Goal: Transaction & Acquisition: Obtain resource

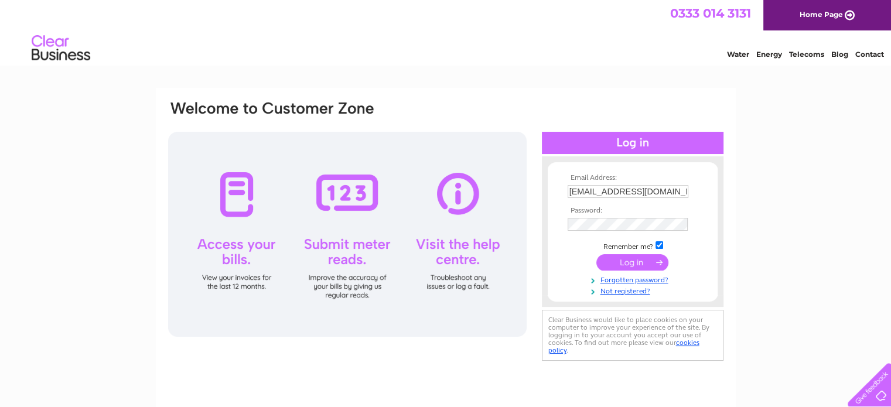
click at [639, 261] on input "submit" at bounding box center [632, 262] width 72 height 16
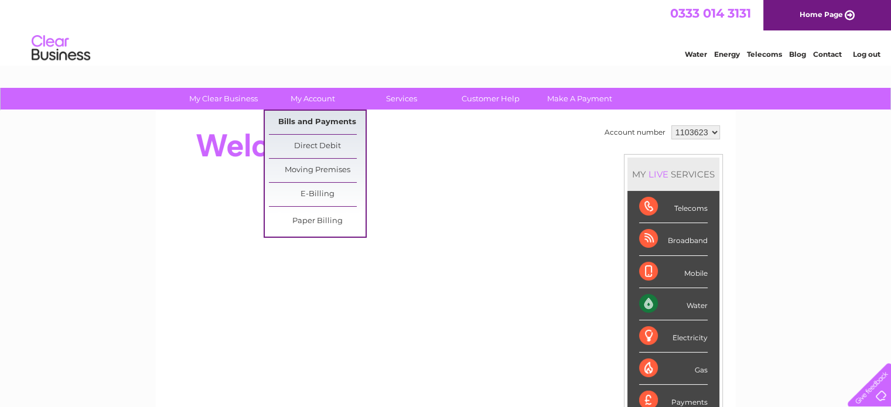
click at [304, 121] on link "Bills and Payments" at bounding box center [317, 122] width 97 height 23
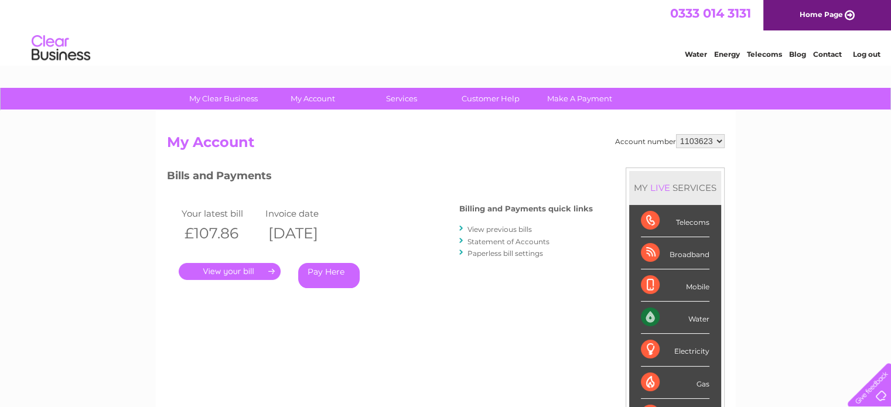
click at [218, 269] on link "." at bounding box center [230, 271] width 102 height 17
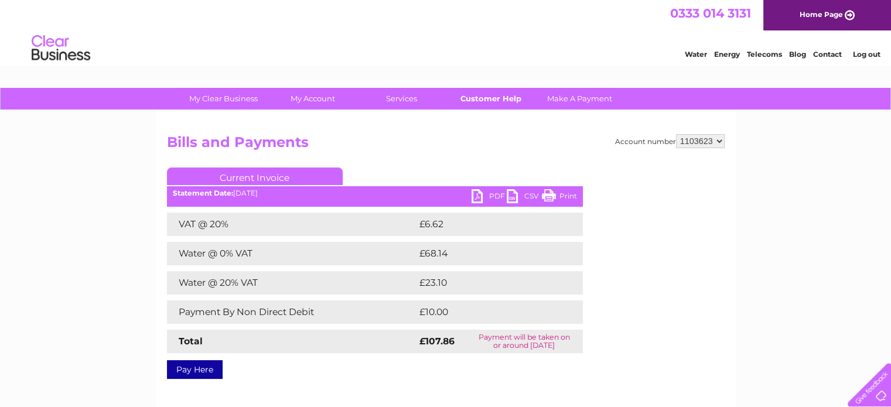
click at [472, 98] on link "Customer Help" at bounding box center [490, 99] width 97 height 22
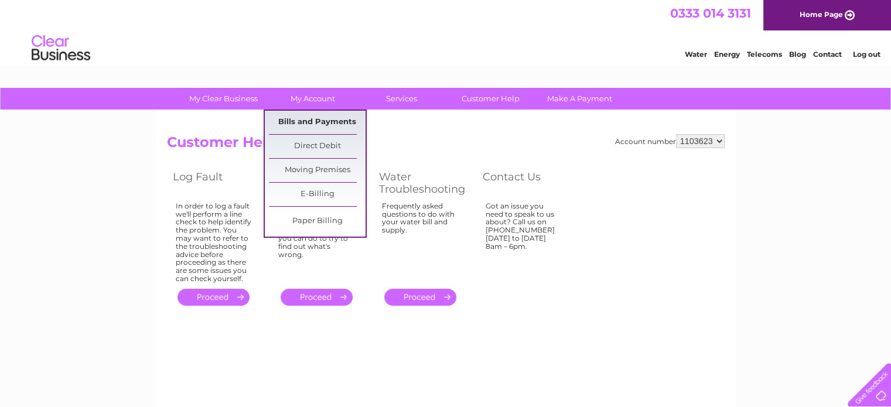
click at [288, 120] on link "Bills and Payments" at bounding box center [317, 122] width 97 height 23
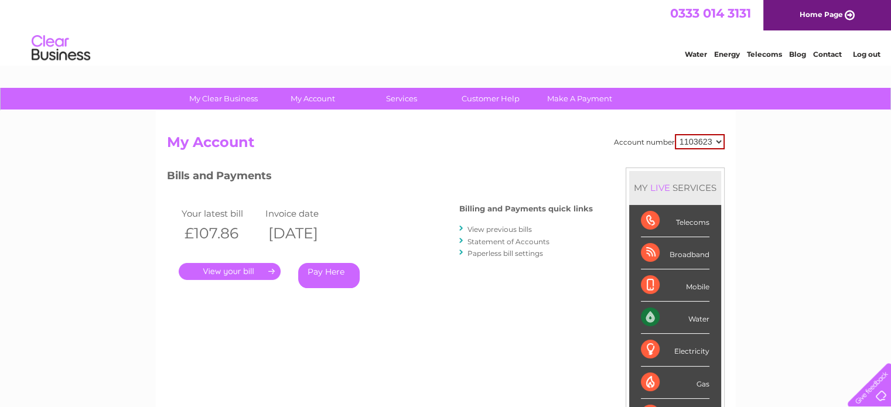
click at [215, 269] on link "." at bounding box center [230, 271] width 102 height 17
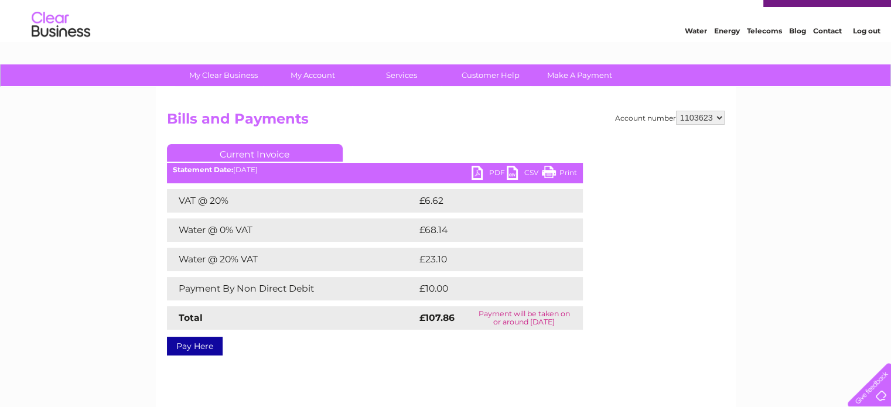
scroll to position [6, 0]
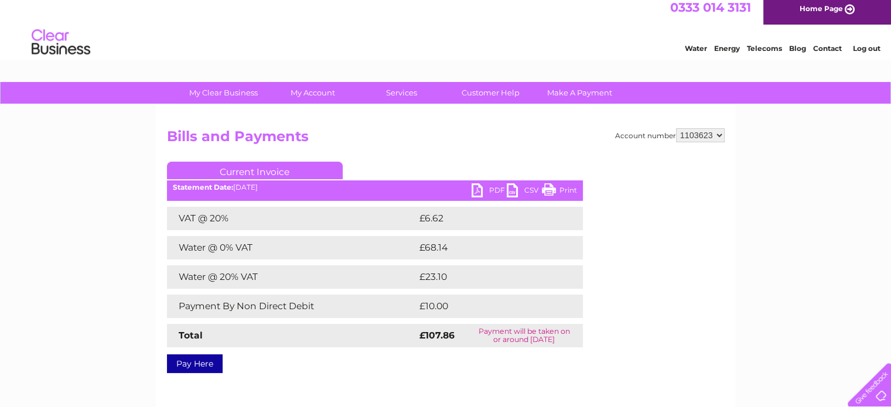
click at [478, 189] on link "PDF" at bounding box center [489, 191] width 35 height 17
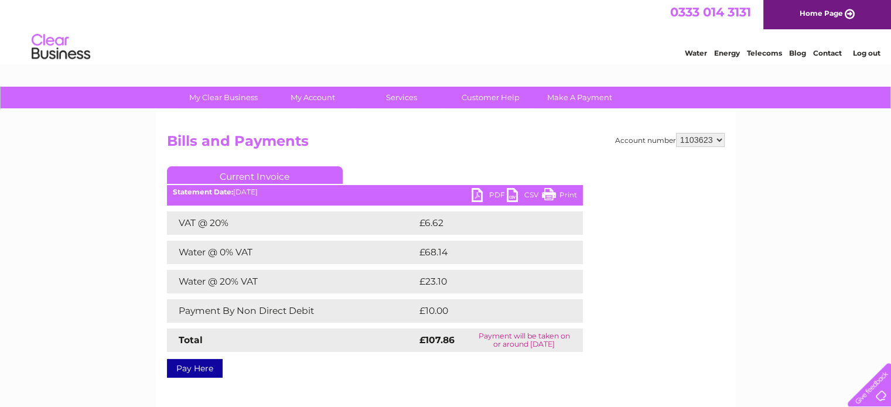
scroll to position [0, 0]
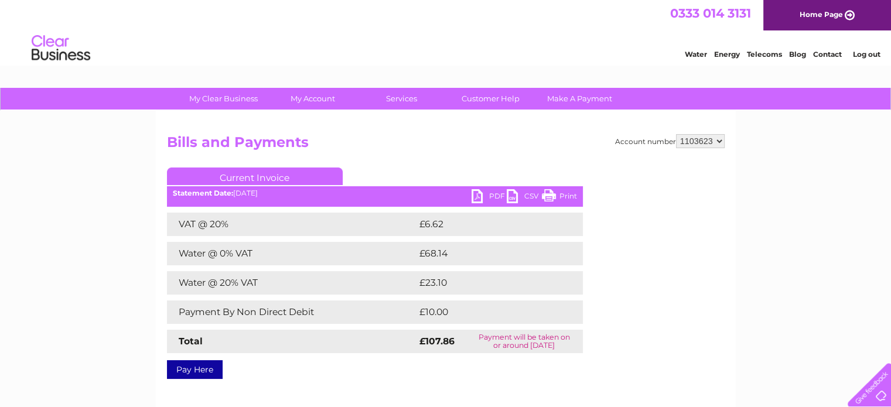
click at [861, 54] on link "Log out" at bounding box center [867, 54] width 28 height 9
